Goal: Task Accomplishment & Management: Complete application form

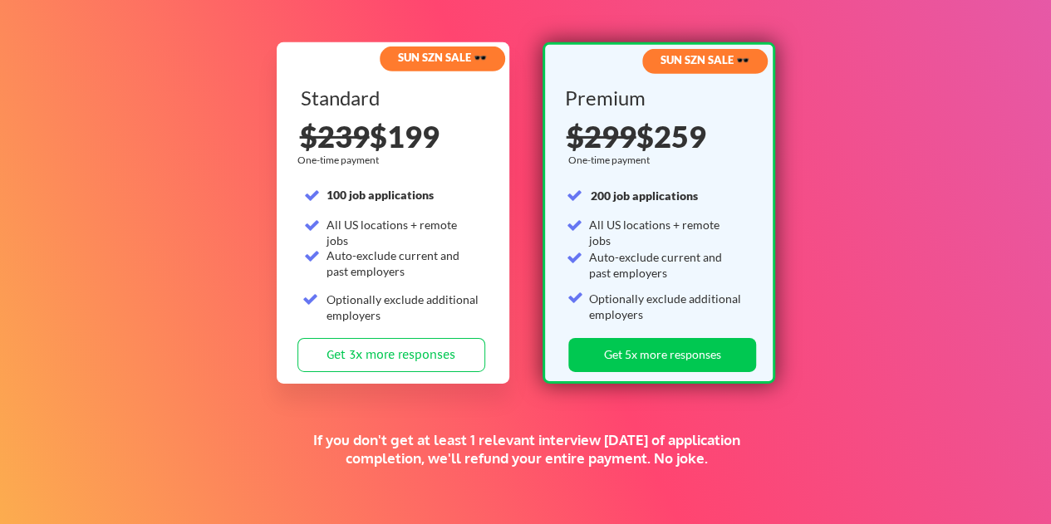
scroll to position [2659, 0]
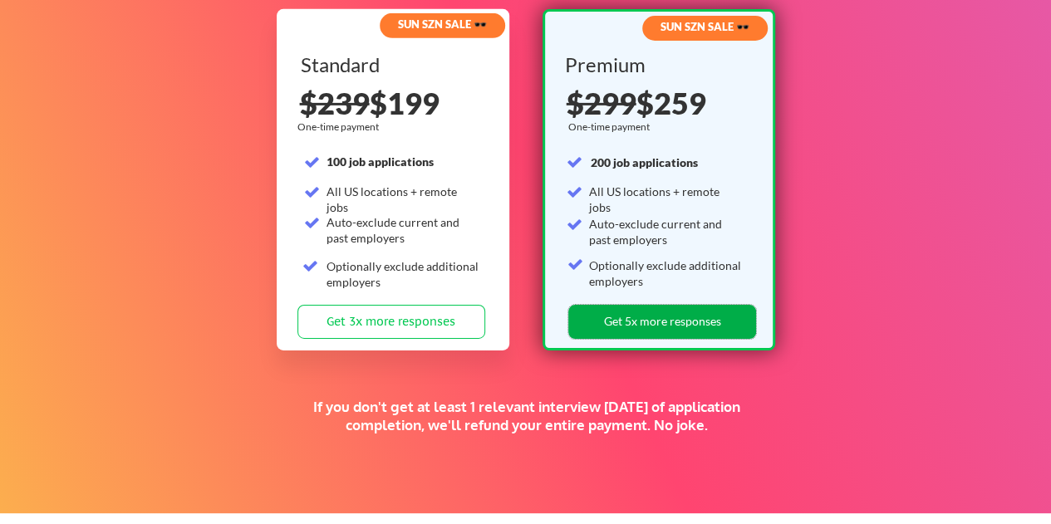
click at [630, 318] on button "Get 5x more responses" at bounding box center [662, 322] width 188 height 34
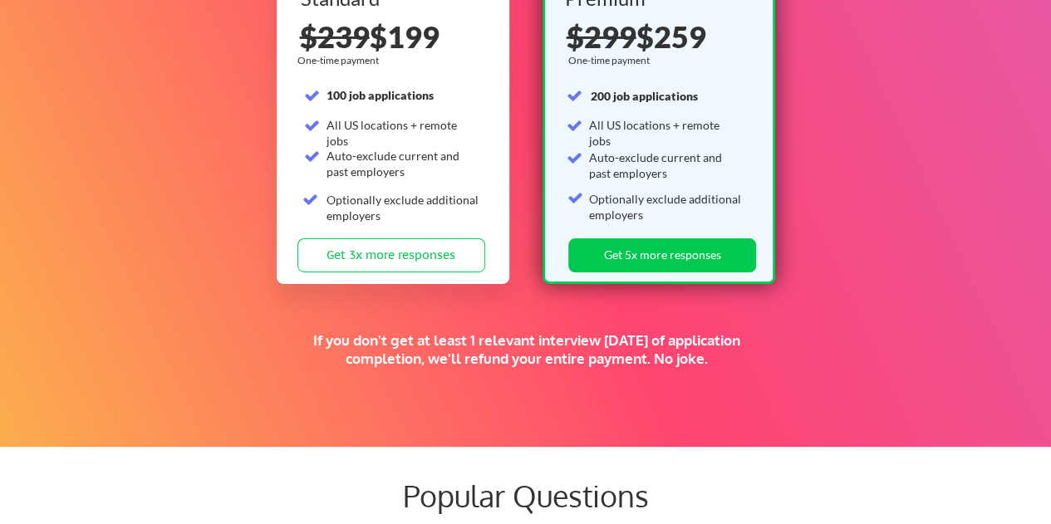
scroll to position [2659, 0]
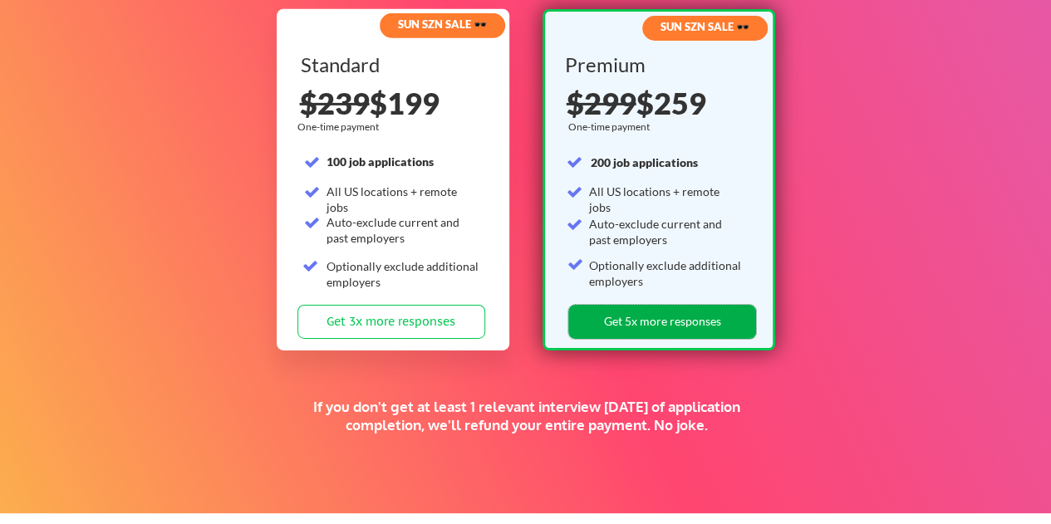
click at [627, 329] on button "Get 5x more responses" at bounding box center [662, 322] width 188 height 34
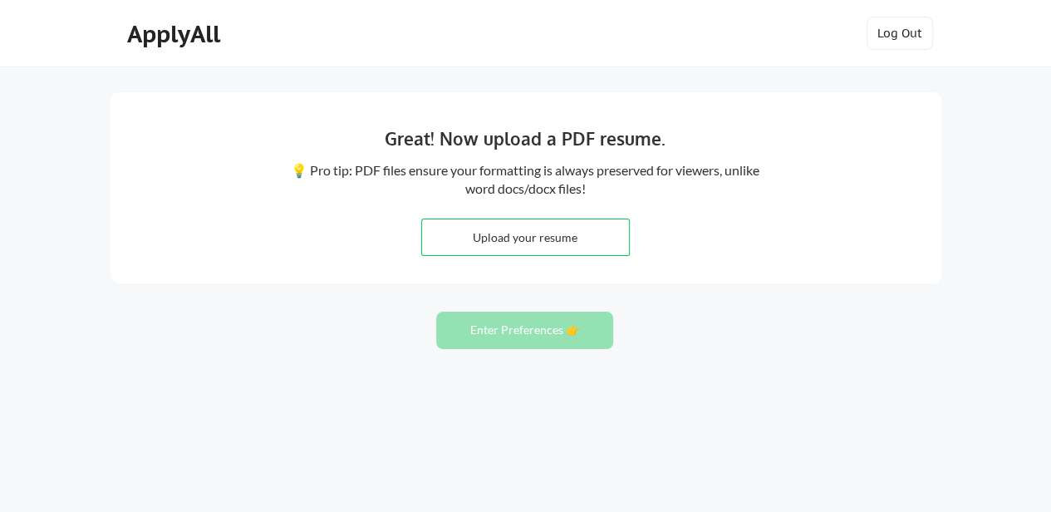
click at [529, 239] on input "file" at bounding box center [525, 237] width 207 height 36
type input "C:\fakepath\Senior_TPM_Jaita2025.pdf.pdf"
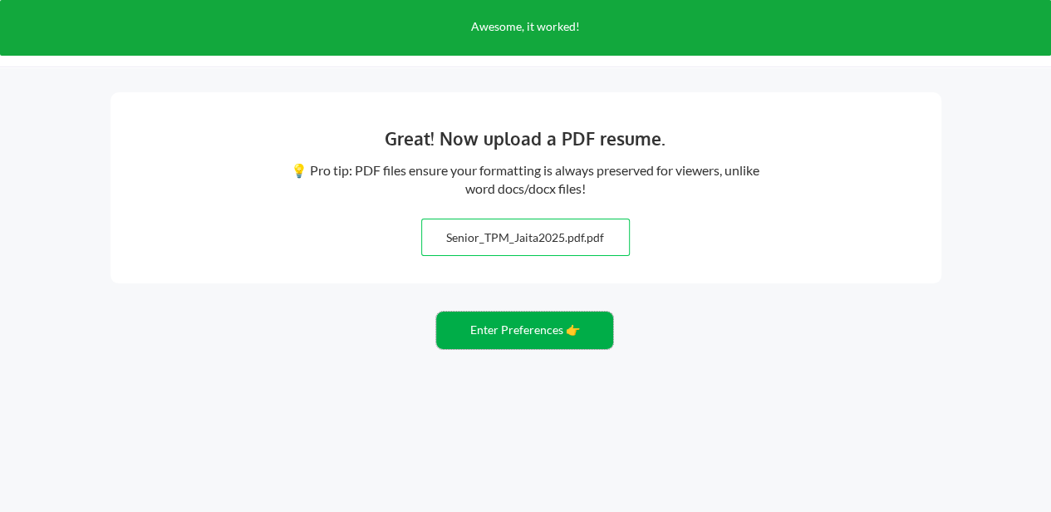
click at [511, 329] on button "Enter Preferences 👉" at bounding box center [524, 330] width 177 height 37
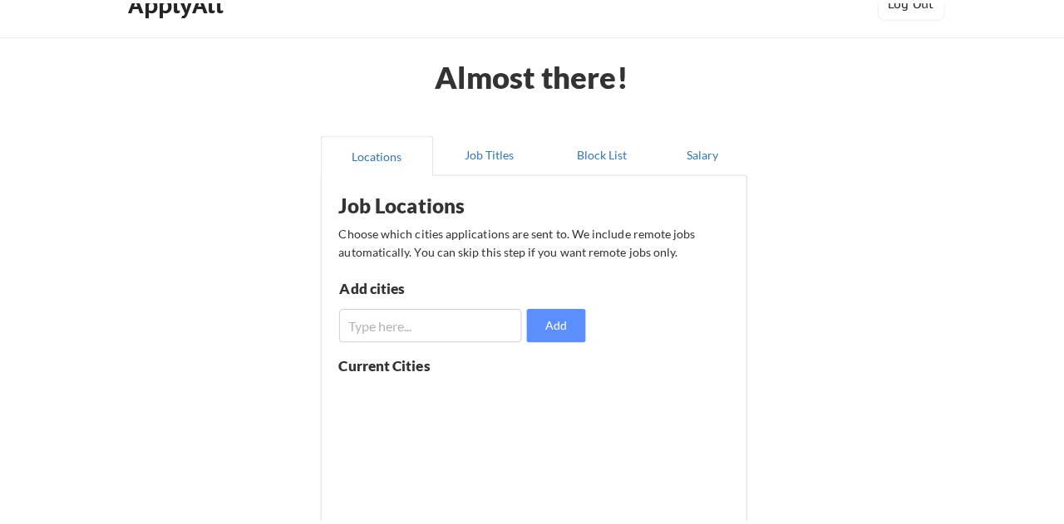
scroll to position [133, 0]
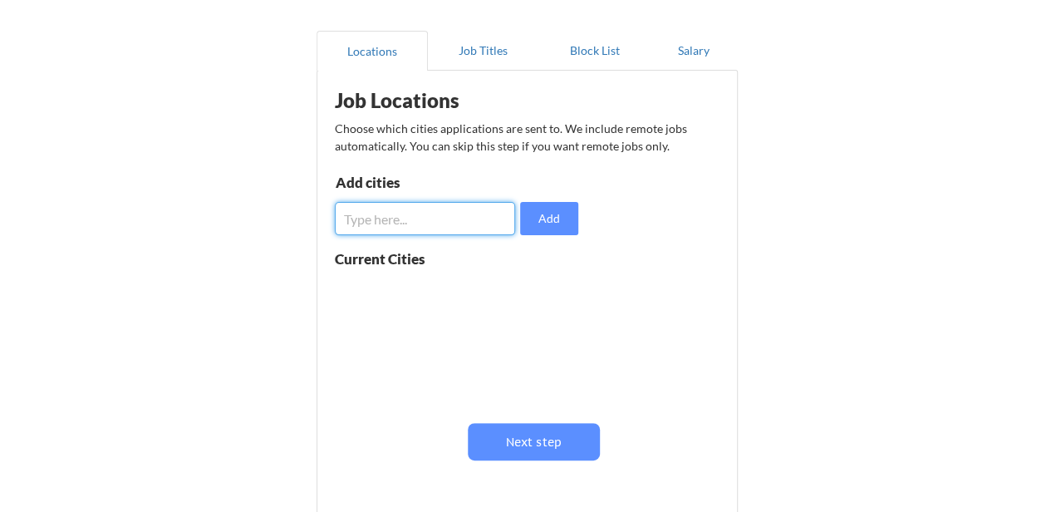
click at [452, 221] on input "input" at bounding box center [425, 218] width 181 height 33
type input "All"
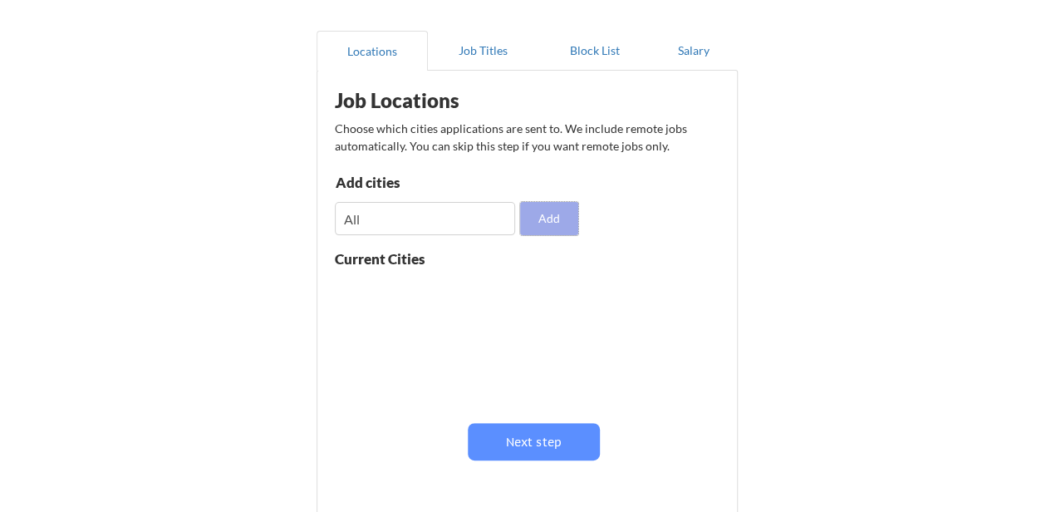
click at [533, 233] on button "Add" at bounding box center [549, 218] width 58 height 33
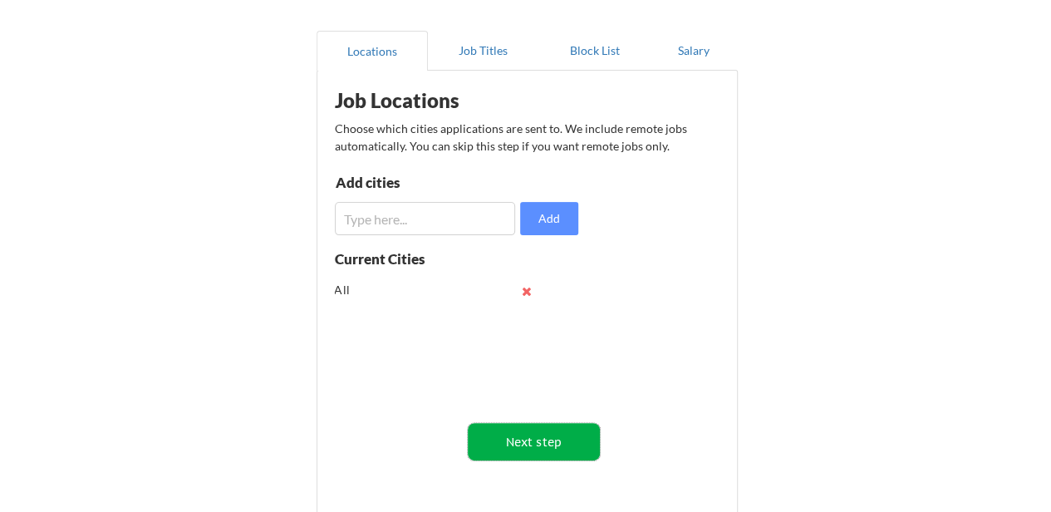
click at [508, 434] on button "Next step" at bounding box center [534, 441] width 132 height 37
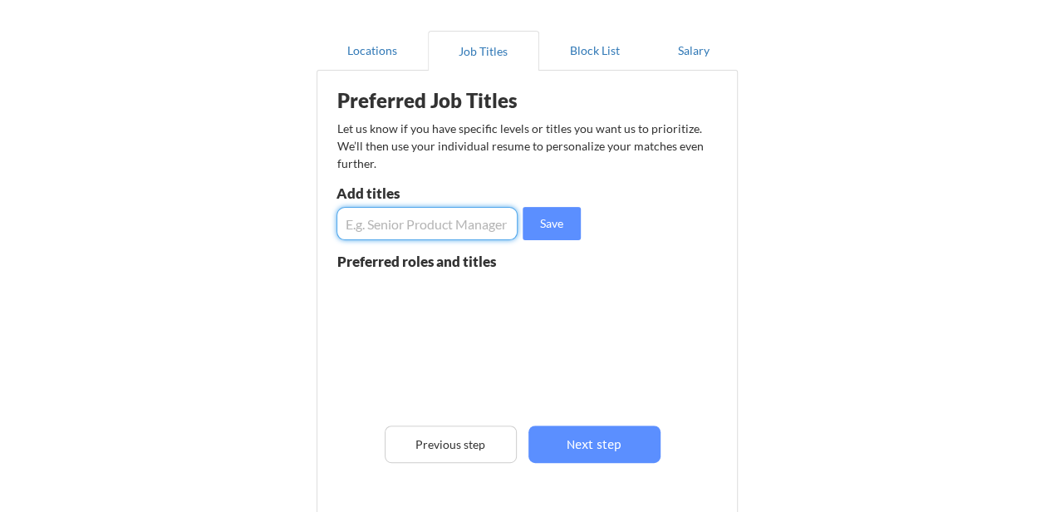
click at [405, 230] on input "input" at bounding box center [428, 223] width 182 height 33
click at [465, 226] on input "input" at bounding box center [428, 223] width 182 height 33
type input "Technical Program Manager"
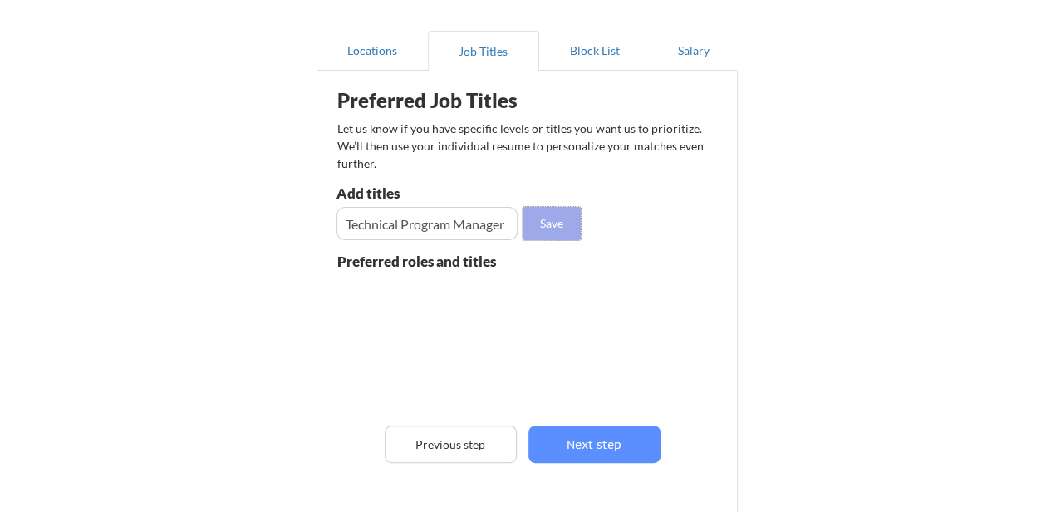
click at [549, 231] on button "Save" at bounding box center [552, 223] width 58 height 33
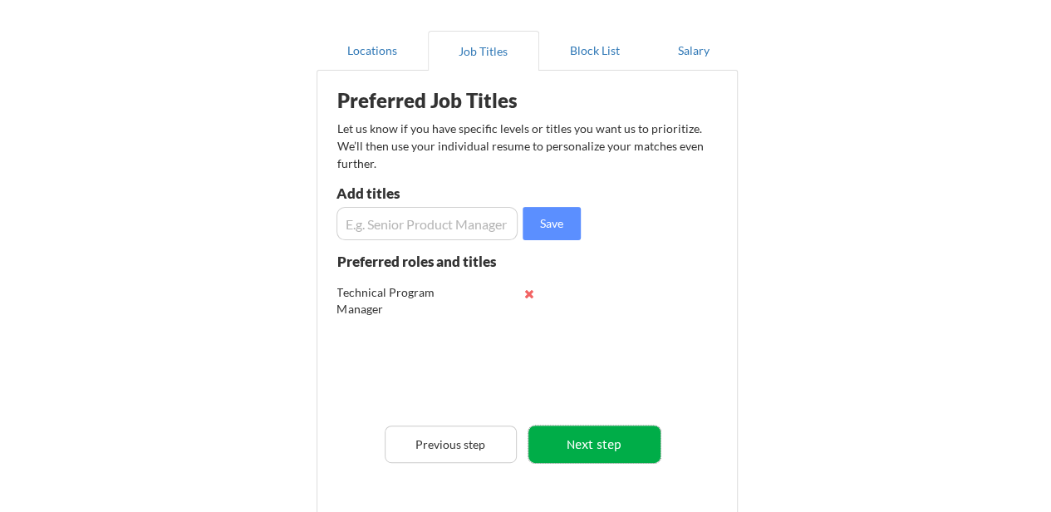
click at [579, 438] on button "Next step" at bounding box center [595, 444] width 132 height 37
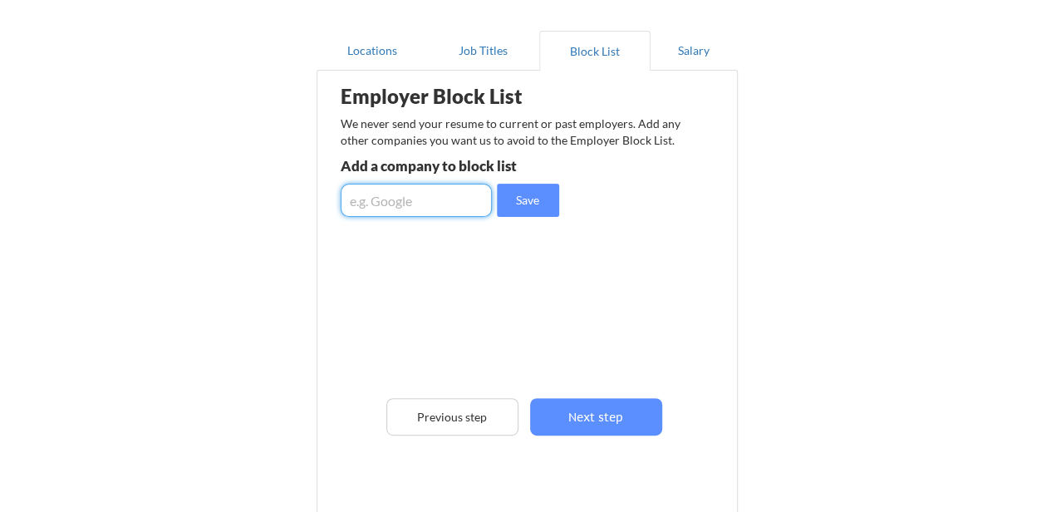
click at [451, 204] on input "input" at bounding box center [416, 200] width 151 height 33
type input "IBM"
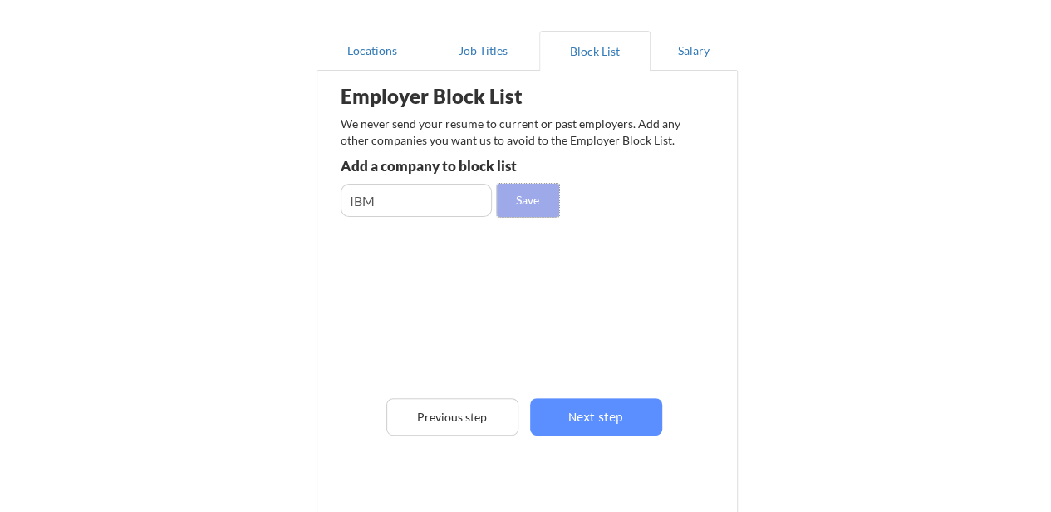
click at [509, 202] on button "Save" at bounding box center [528, 200] width 62 height 33
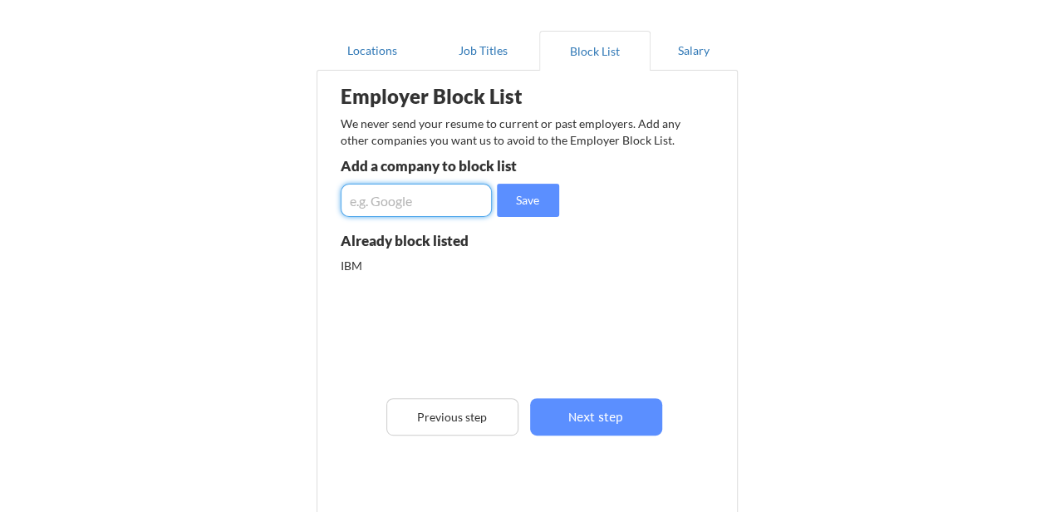
click at [405, 202] on input "input" at bounding box center [416, 200] width 151 height 33
type input "Toyota"
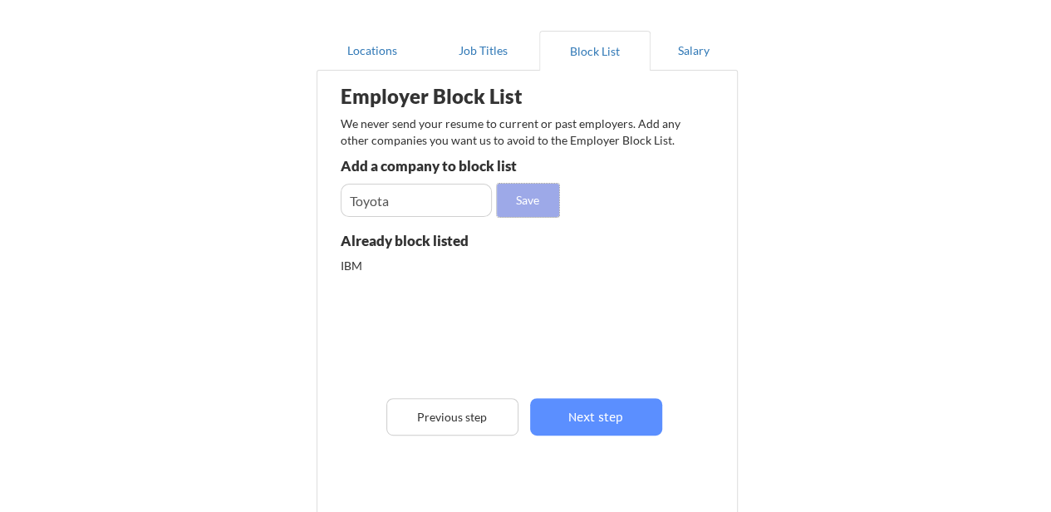
click at [532, 198] on button "Save" at bounding box center [528, 200] width 62 height 33
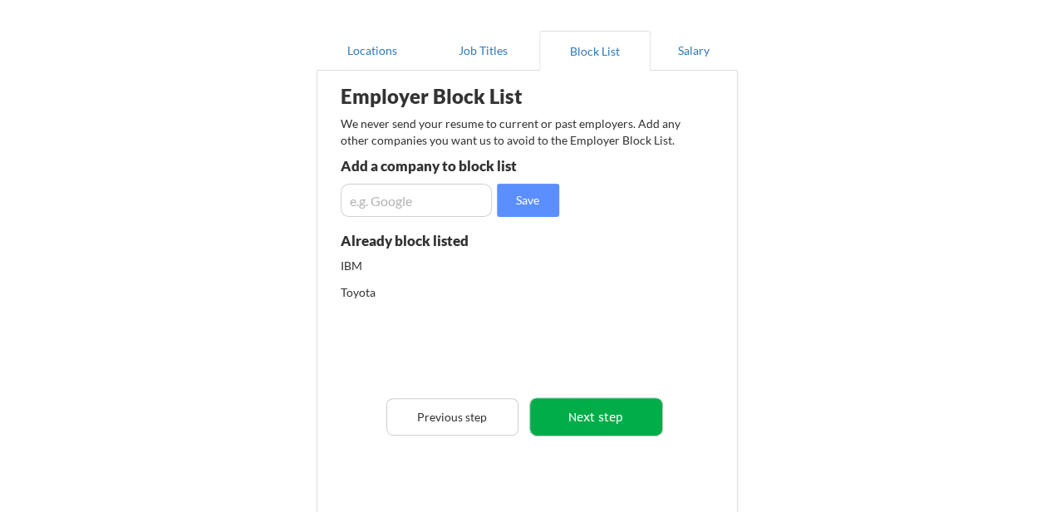
click at [608, 418] on button "Next step" at bounding box center [596, 416] width 132 height 37
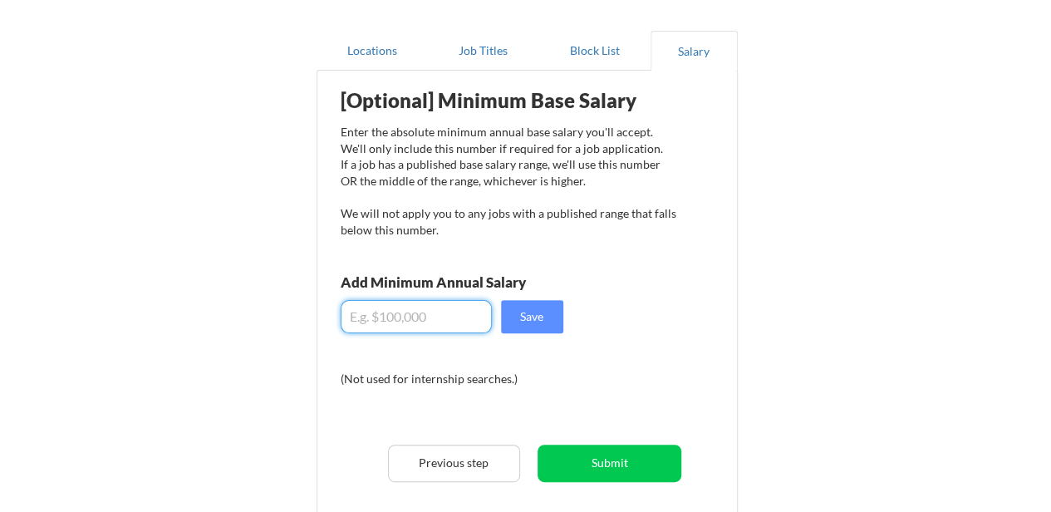
click at [437, 320] on input "input" at bounding box center [416, 316] width 151 height 33
type input "$160,000"
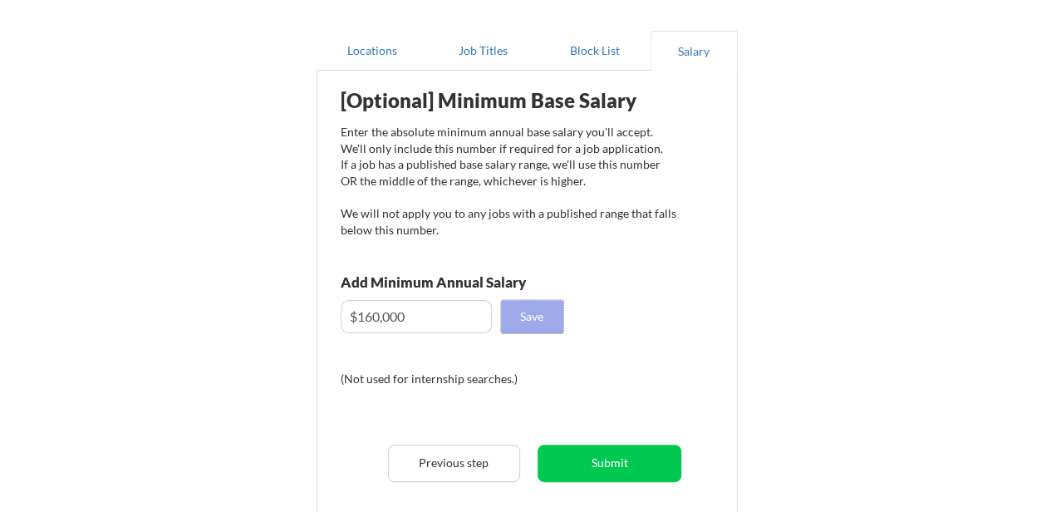
click at [534, 312] on button "Save" at bounding box center [532, 316] width 62 height 33
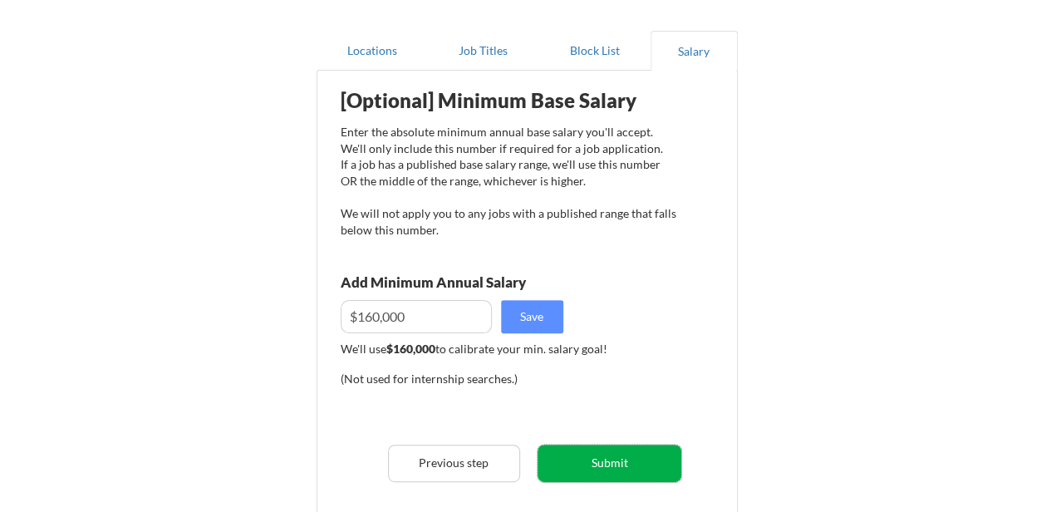
click at [571, 469] on button "Submit" at bounding box center [610, 463] width 144 height 37
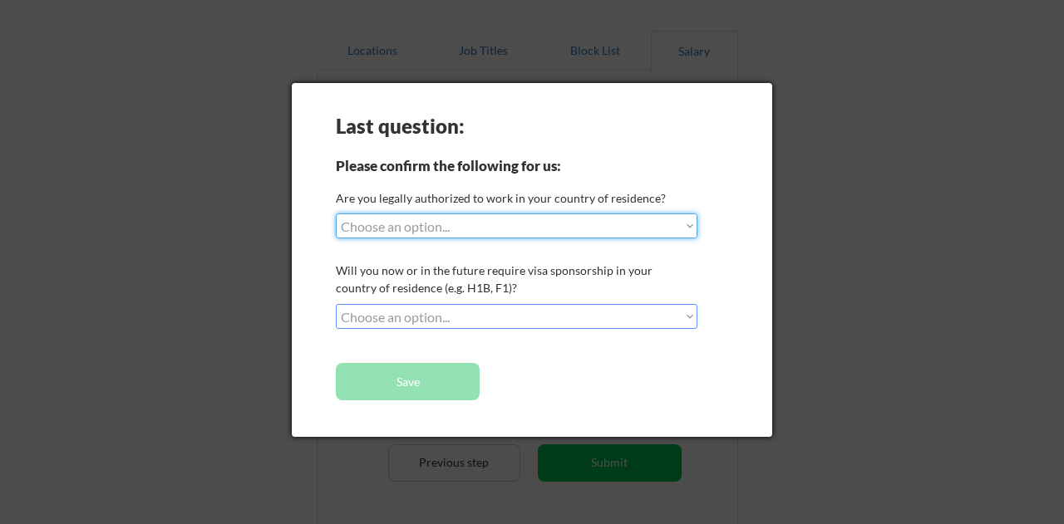
click at [557, 228] on select "Choose an option... Yes, I am a US Citizen Yes, I am a Canadian Citizen Yes, I …" at bounding box center [517, 226] width 362 height 25
select select ""yes__i_am_here_on_a_visa__h1b__opt__etc__""
click at [336, 214] on select "Choose an option... Yes, I am a US Citizen Yes, I am a Canadian Citizen Yes, I …" at bounding box center [517, 226] width 362 height 25
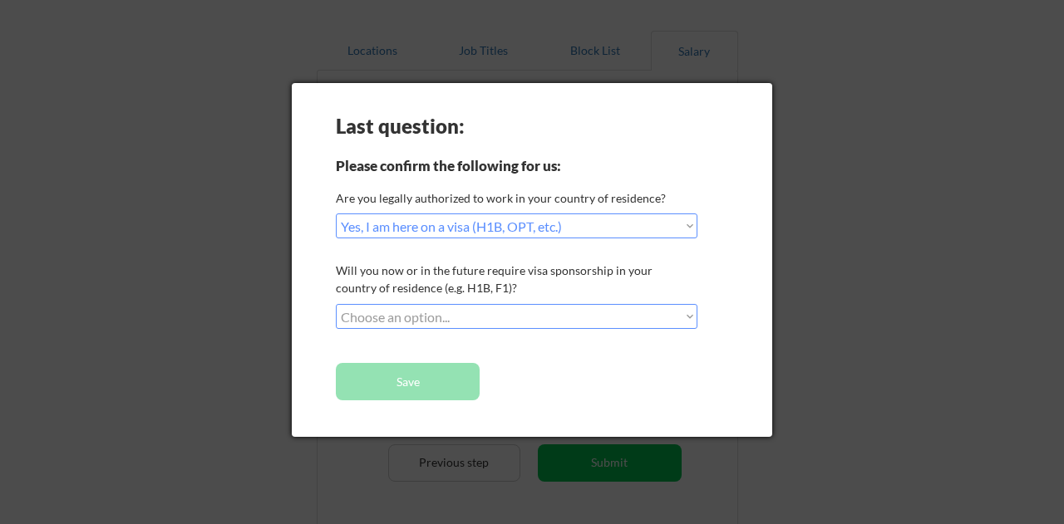
click at [418, 313] on select "Choose an option... No, I will not need sponsorship Yes, I will need sponsorship" at bounding box center [517, 316] width 362 height 25
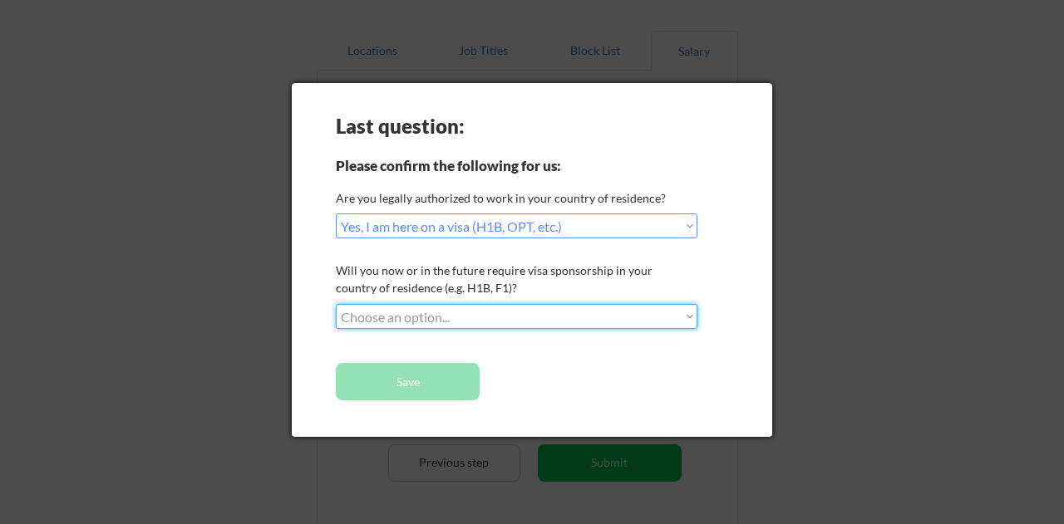
select select ""yes__i_will_need_sponsorship""
click at [336, 304] on select "Choose an option... No, I will not need sponsorship Yes, I will need sponsorship" at bounding box center [517, 316] width 362 height 25
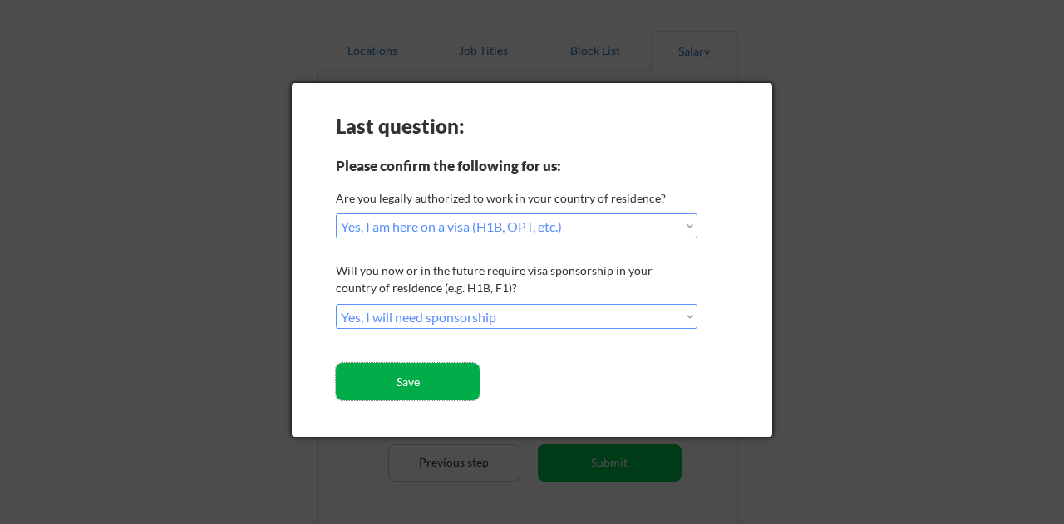
click at [393, 376] on button "Save" at bounding box center [408, 381] width 144 height 37
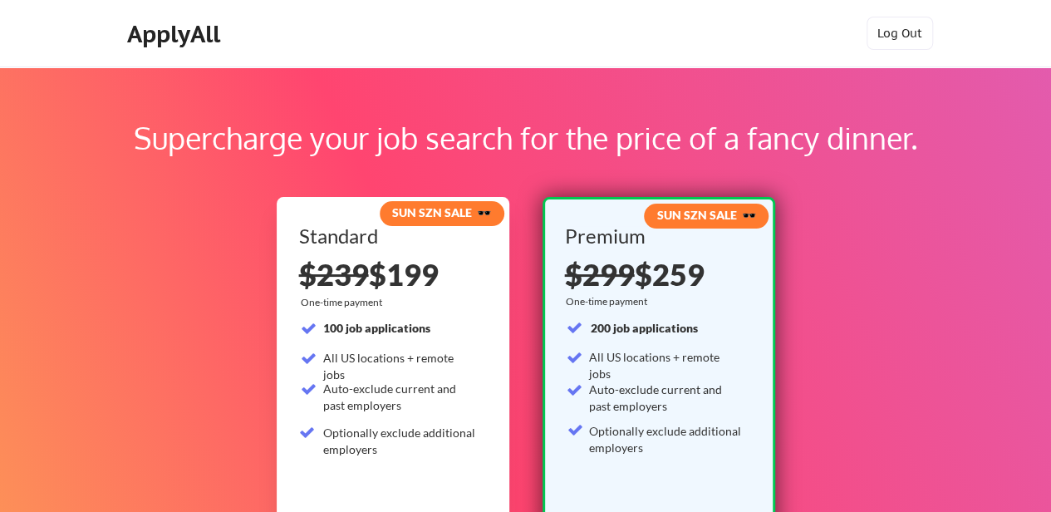
click at [226, 310] on div "Supercharge your job search for the price of a fancy dinner. SUN SZN SALE 🕶️ St…" at bounding box center [525, 520] width 1051 height 908
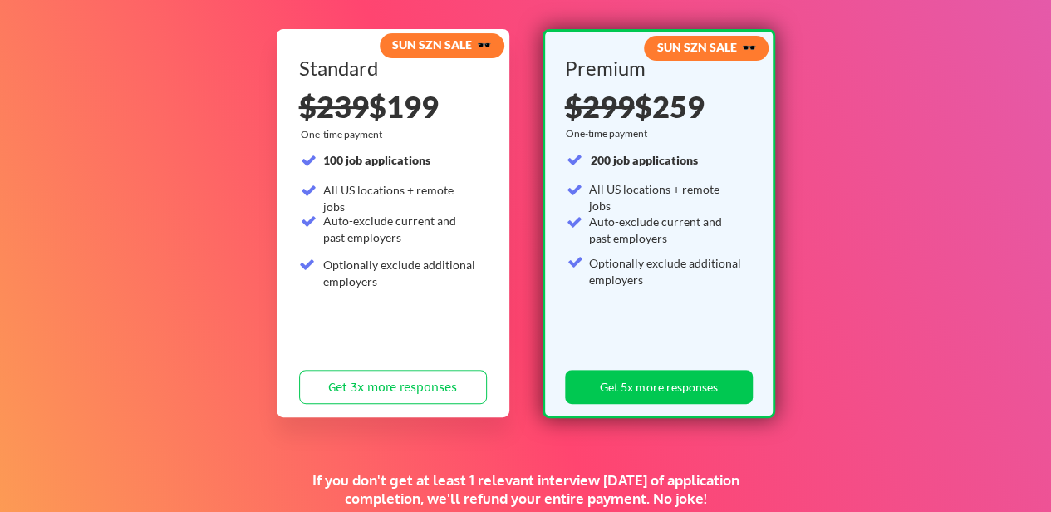
scroll to position [164, 0]
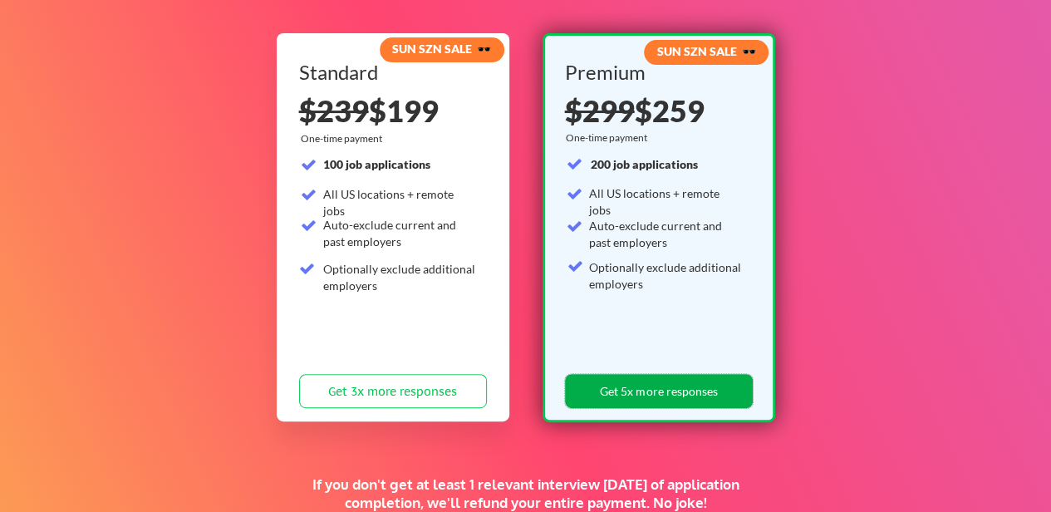
click at [696, 386] on button "Get 5x more responses" at bounding box center [659, 391] width 188 height 34
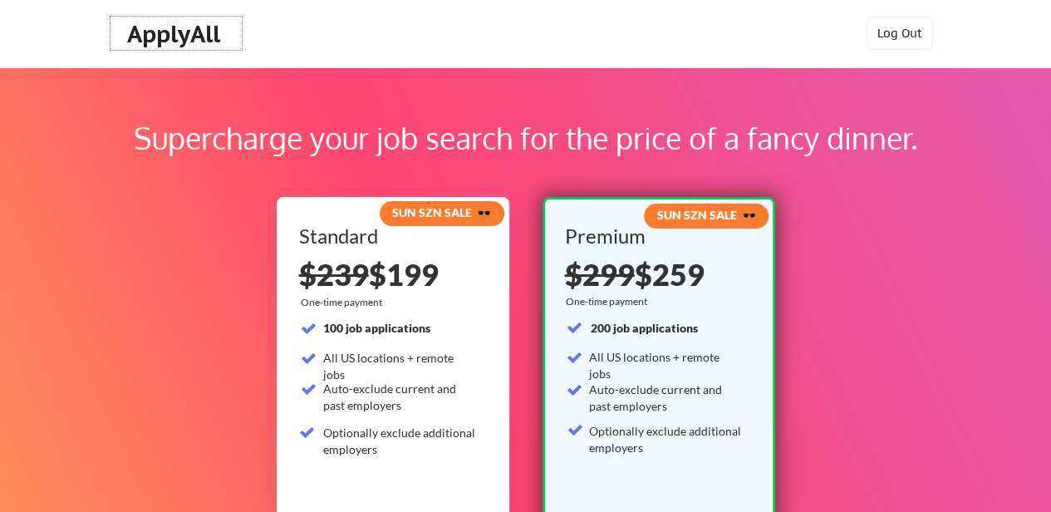
click at [165, 42] on div "ApplyAll" at bounding box center [176, 34] width 98 height 28
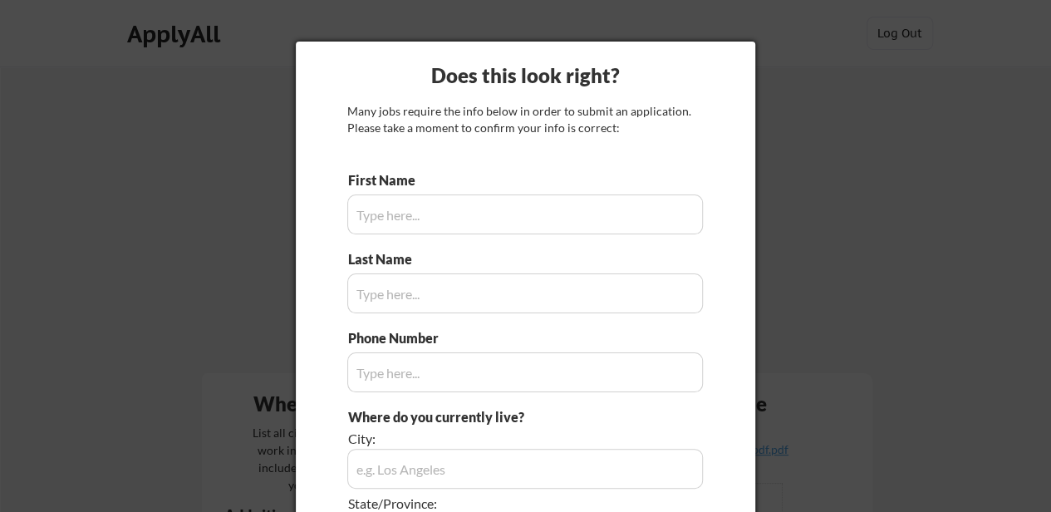
click at [279, 170] on div at bounding box center [525, 256] width 1051 height 512
click at [806, 159] on div at bounding box center [525, 256] width 1051 height 512
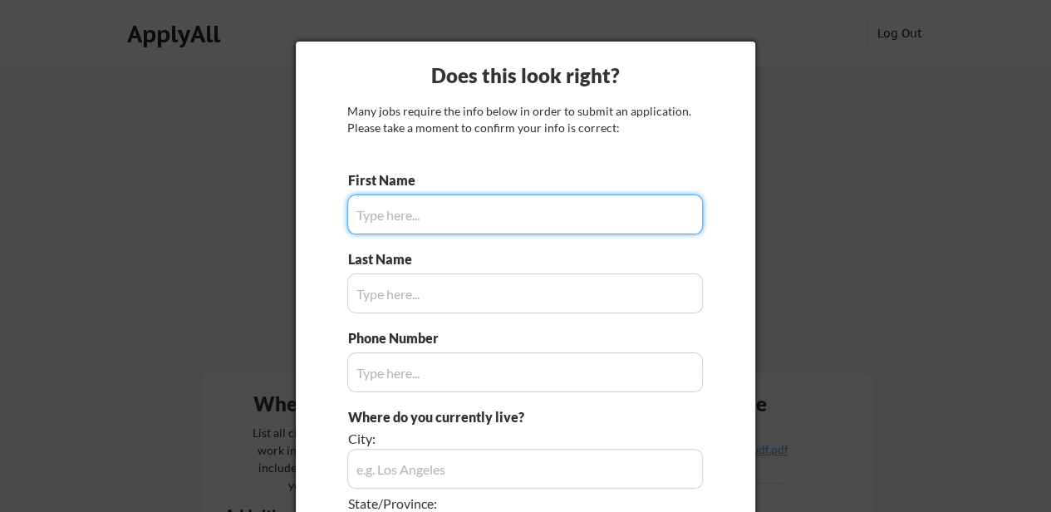
click at [507, 215] on input "input" at bounding box center [525, 214] width 356 height 40
type input "[PERSON_NAME]"
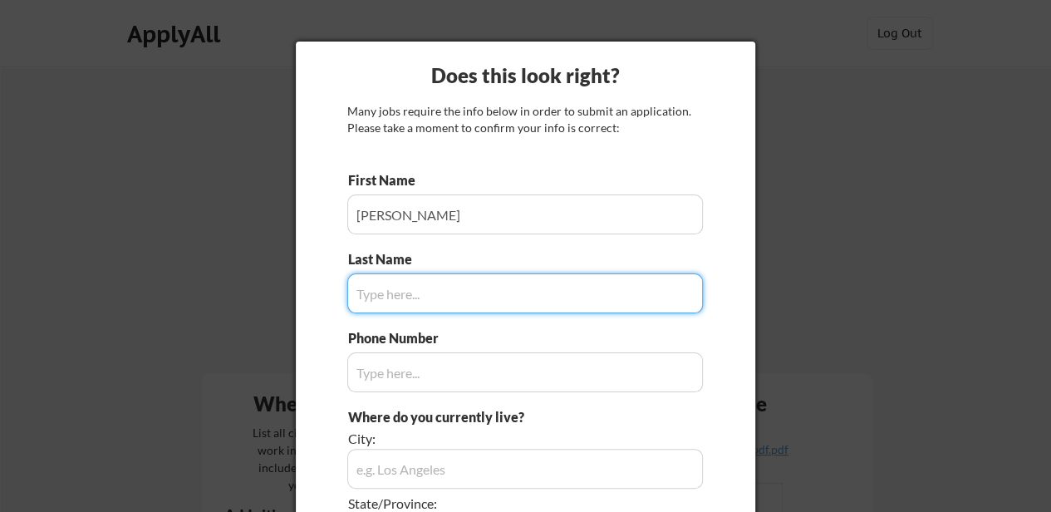
click at [432, 287] on input "input" at bounding box center [525, 293] width 356 height 40
type input "[PERSON_NAME]"
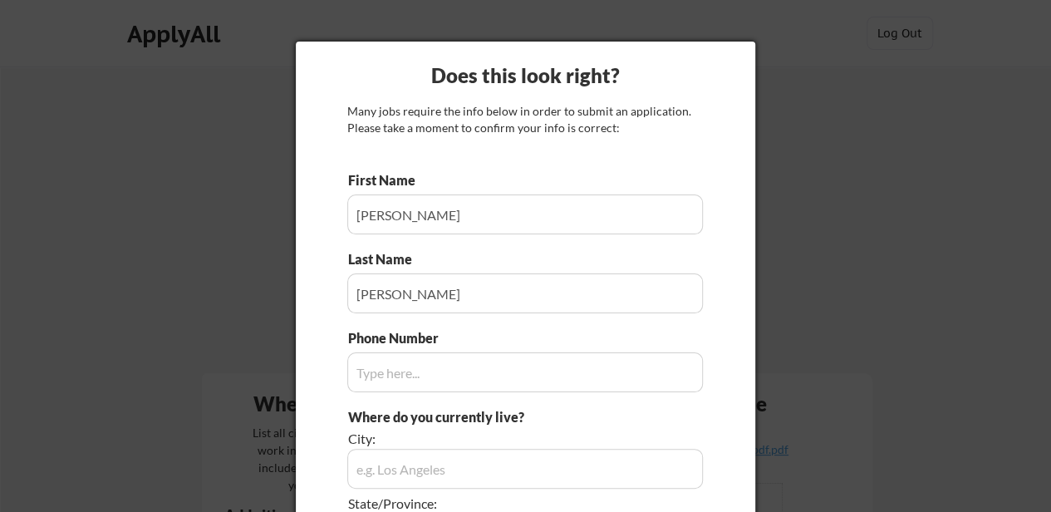
click at [334, 371] on div "Does this look right? Many jobs require the info below in order to submit an ap…" at bounding box center [526, 392] width 460 height 701
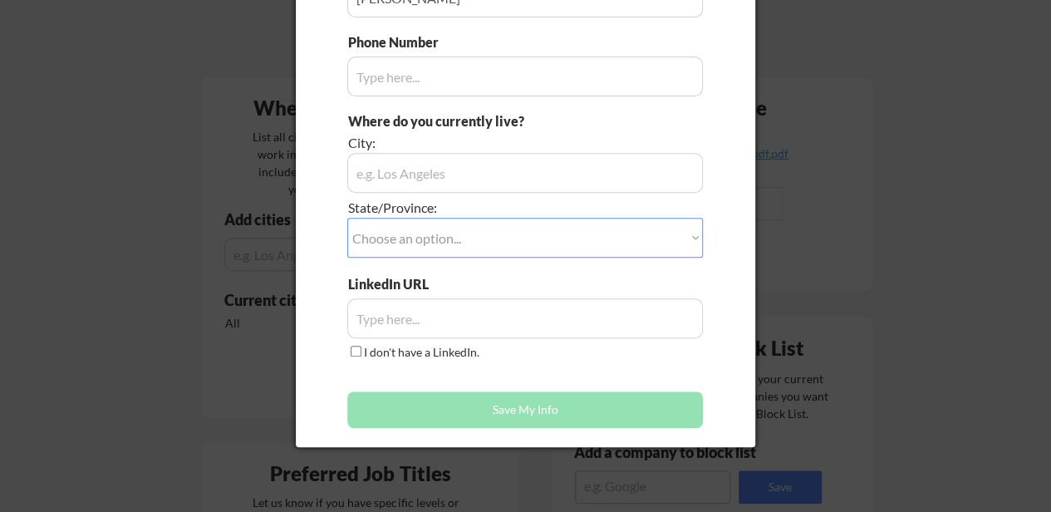
scroll to position [299, 0]
